Goal: Information Seeking & Learning: Learn about a topic

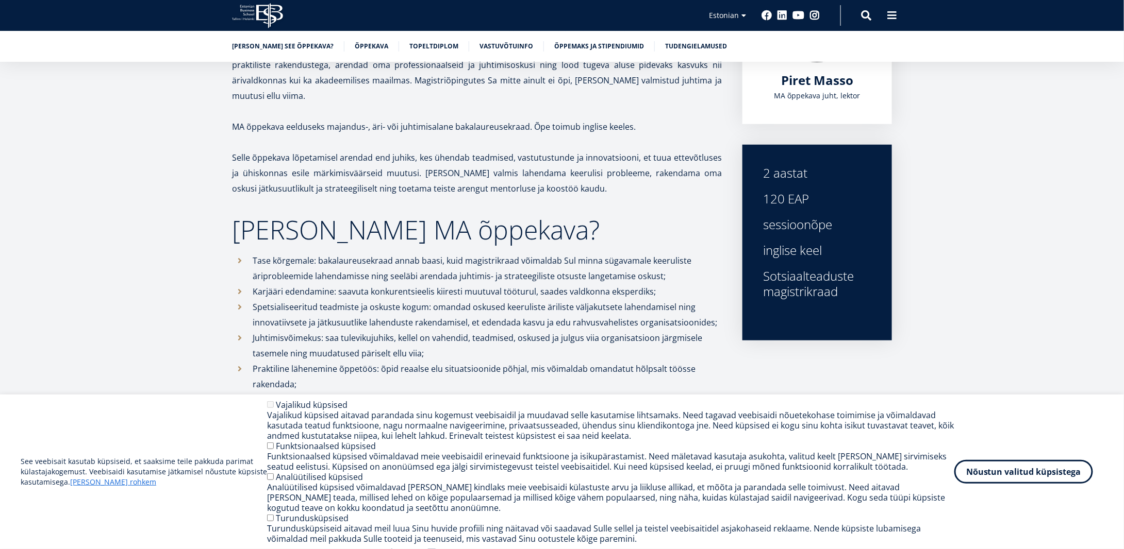
scroll to position [309, 0]
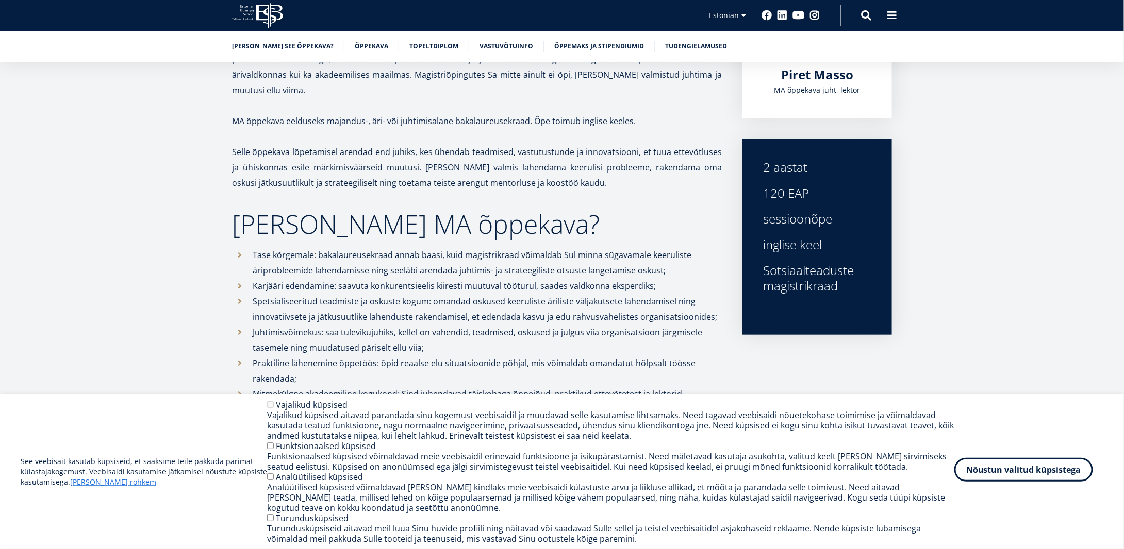
click at [1009, 468] on button "Nõustun valitud küpsistega" at bounding box center [1023, 470] width 139 height 24
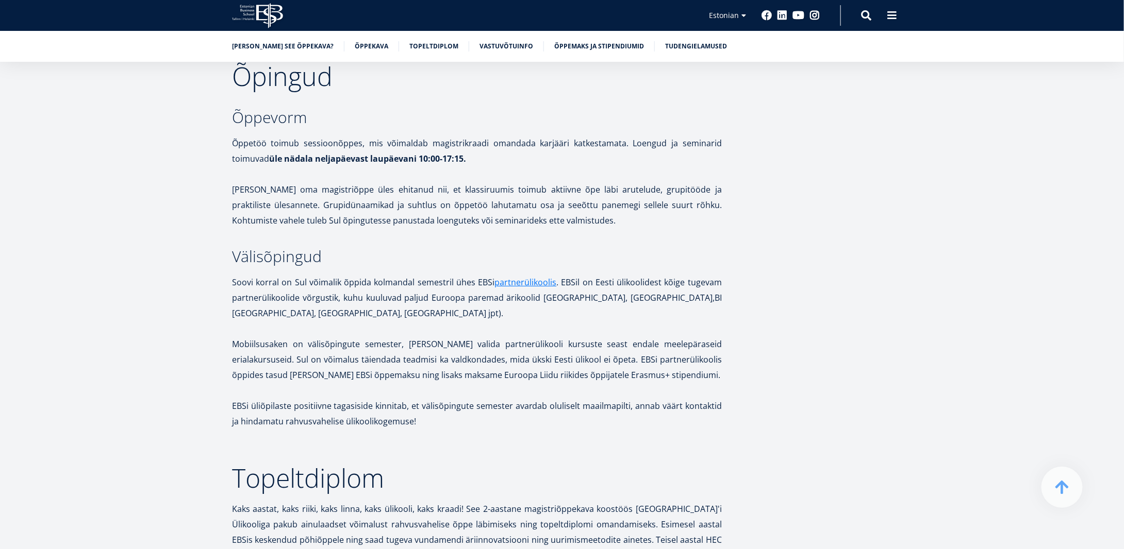
scroll to position [1701, 0]
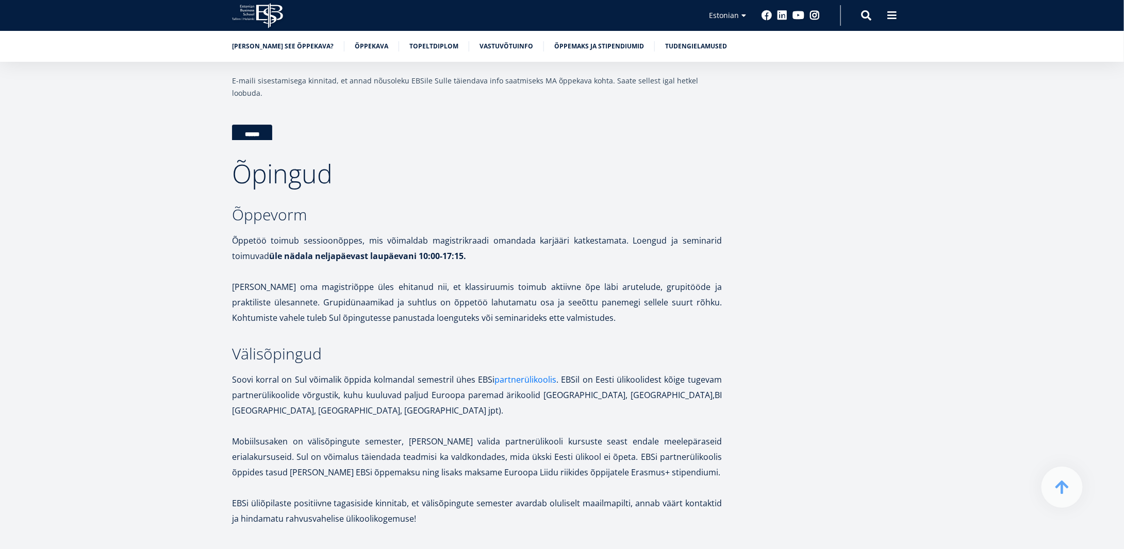
click at [530, 372] on link "partnerülikoolis" at bounding box center [525, 379] width 62 height 15
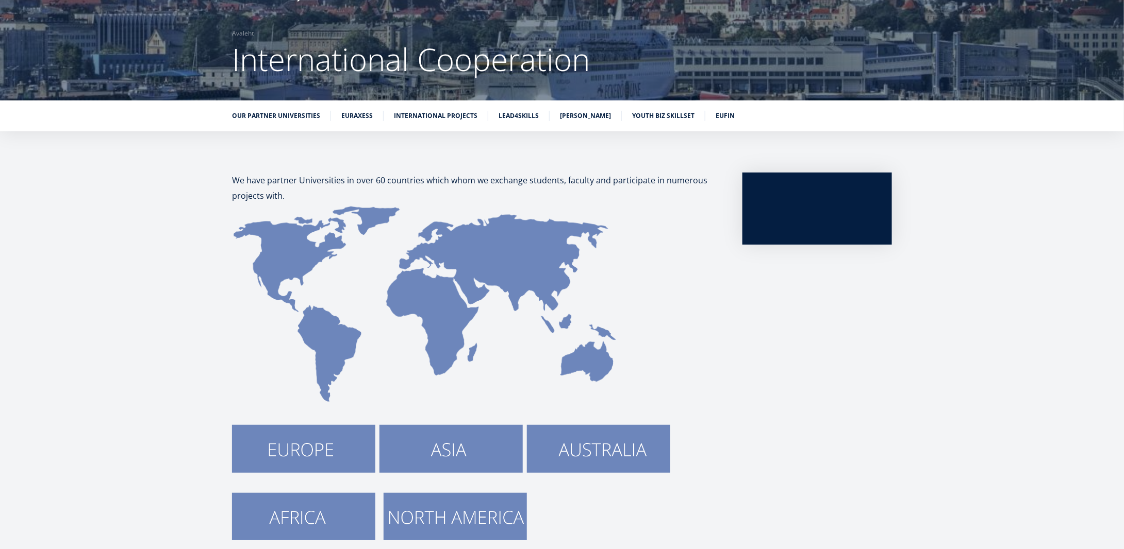
scroll to position [103, 0]
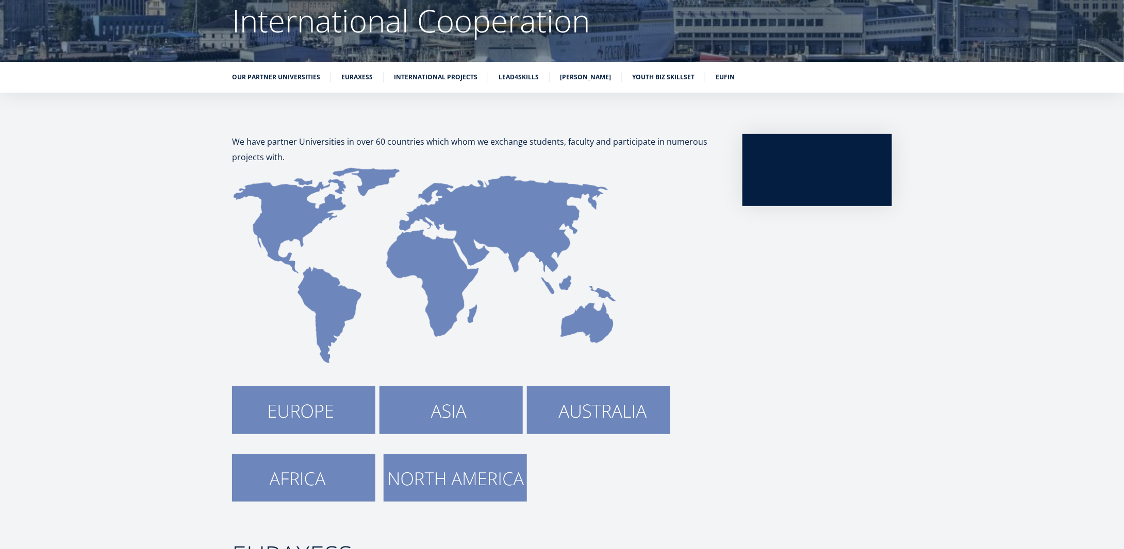
click at [443, 475] on img at bounding box center [454, 478] width 143 height 47
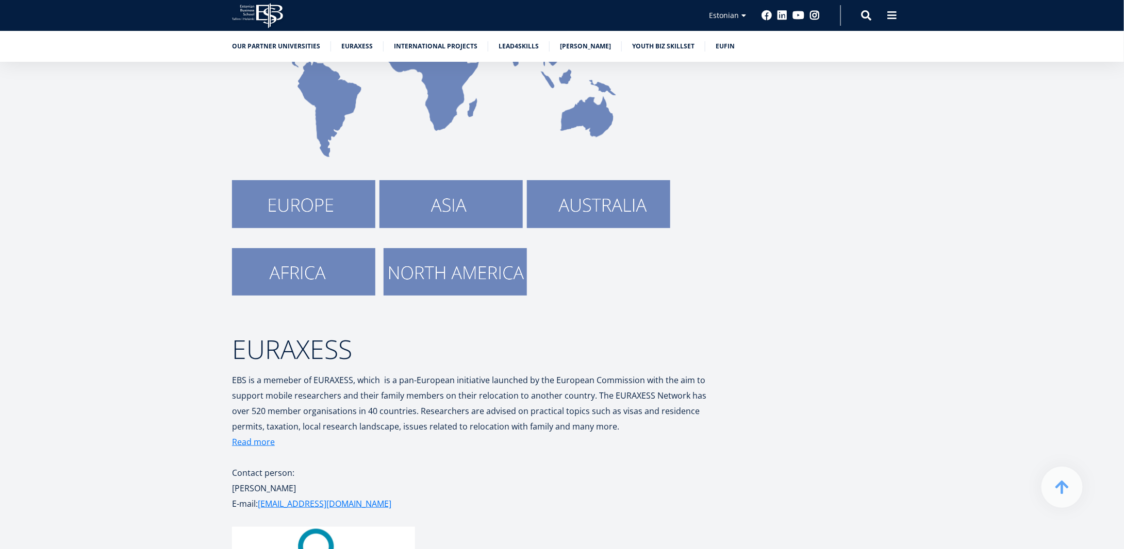
scroll to position [309, 0]
click at [297, 192] on img at bounding box center [303, 203] width 143 height 47
